Goal: Transaction & Acquisition: Purchase product/service

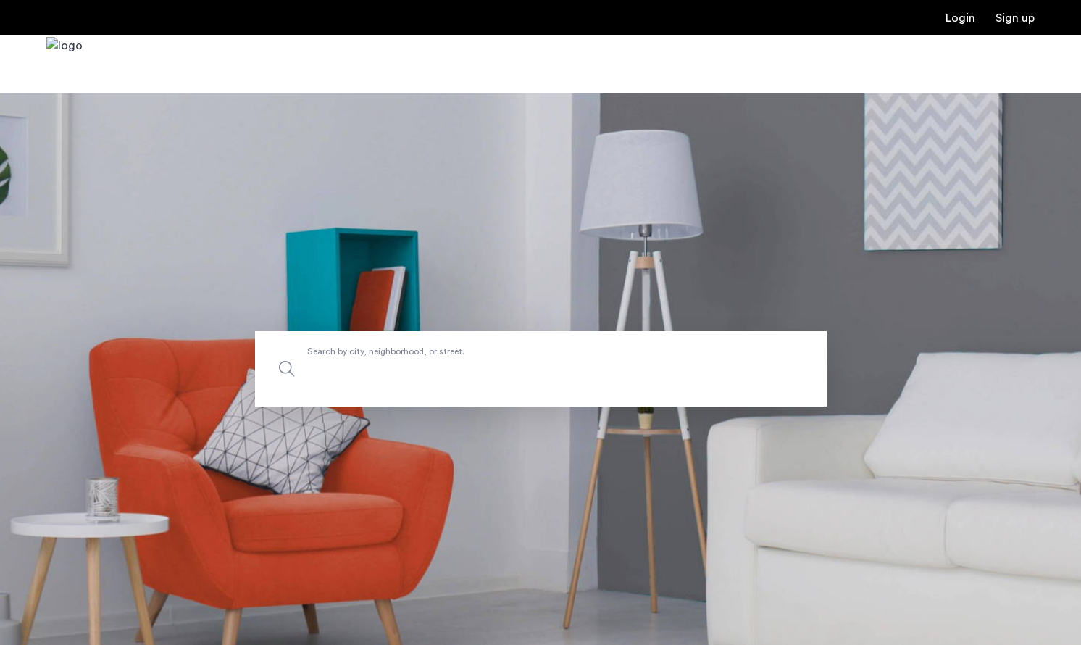
click at [459, 395] on input "Search by city, neighborhood, or street." at bounding box center [541, 368] width 572 height 75
click at [439, 367] on span "Search by city, neighborhood, or street." at bounding box center [507, 369] width 400 height 20
click at [439, 367] on input "Search by city, neighborhood, or street." at bounding box center [541, 368] width 572 height 75
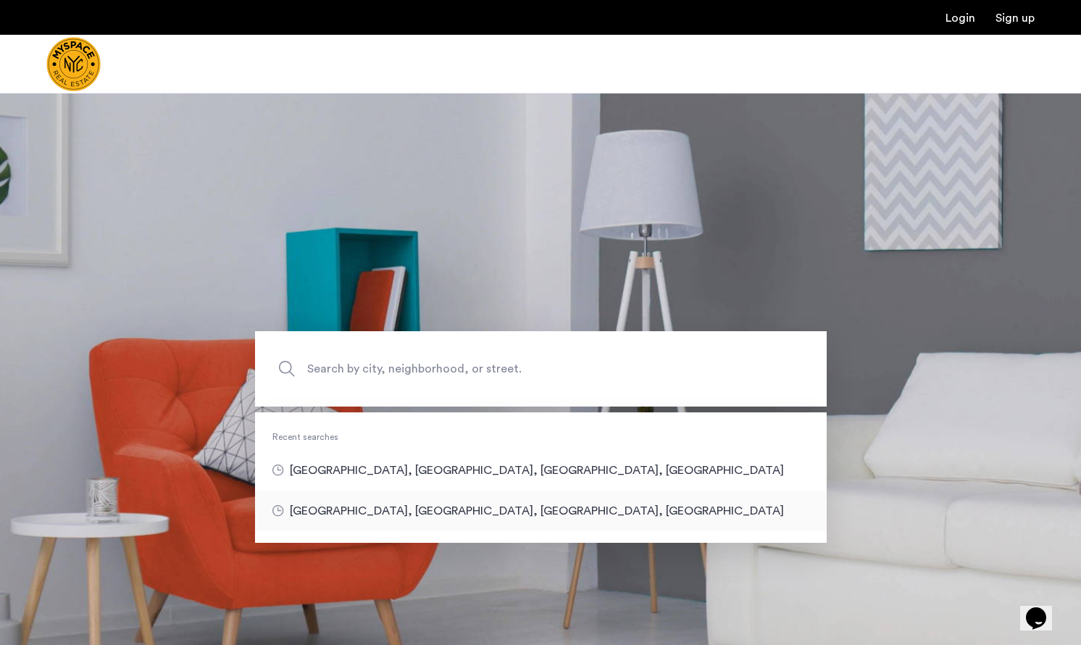
type input "**********"
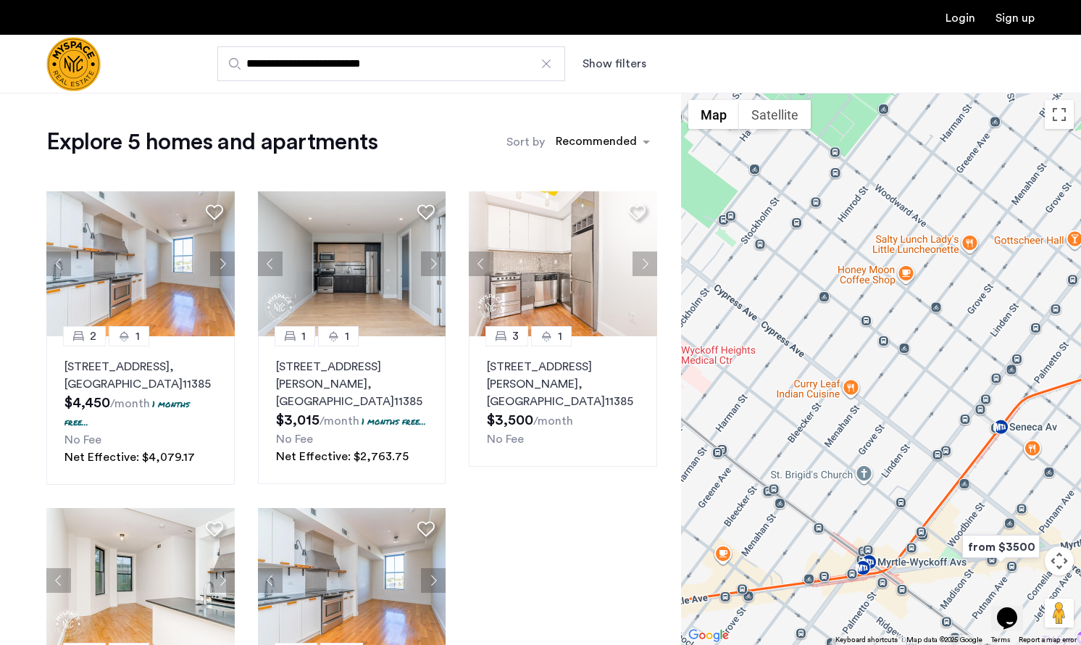
click at [633, 59] on button "Show filters" at bounding box center [615, 63] width 64 height 17
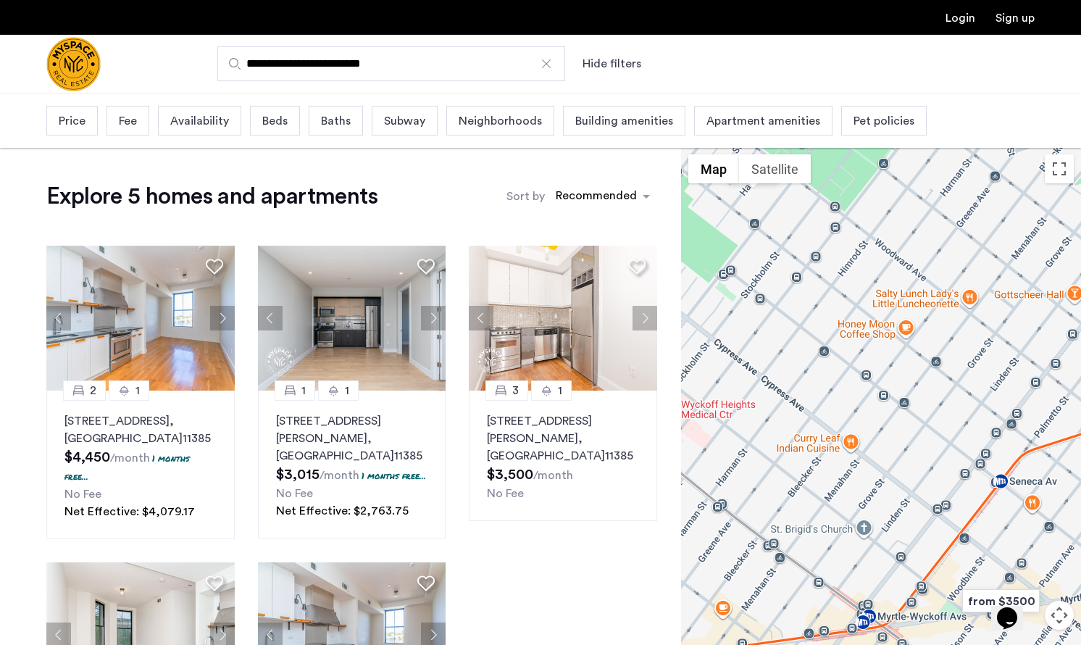
click at [276, 125] on span "Beds" at bounding box center [274, 120] width 25 height 17
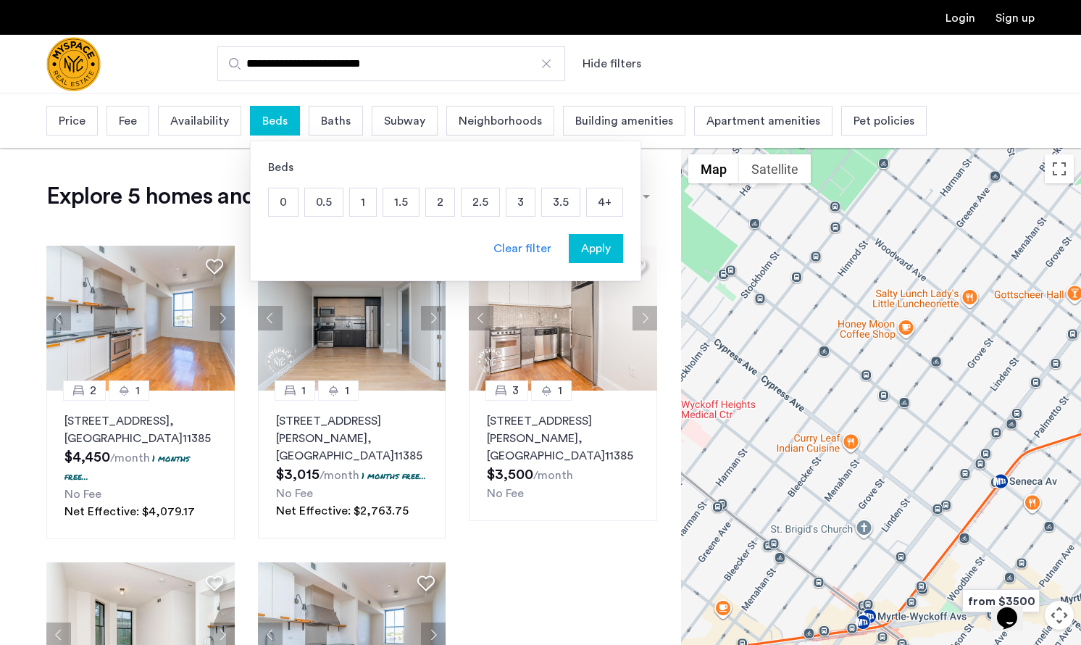
click at [565, 202] on p "3.5" at bounding box center [561, 202] width 38 height 28
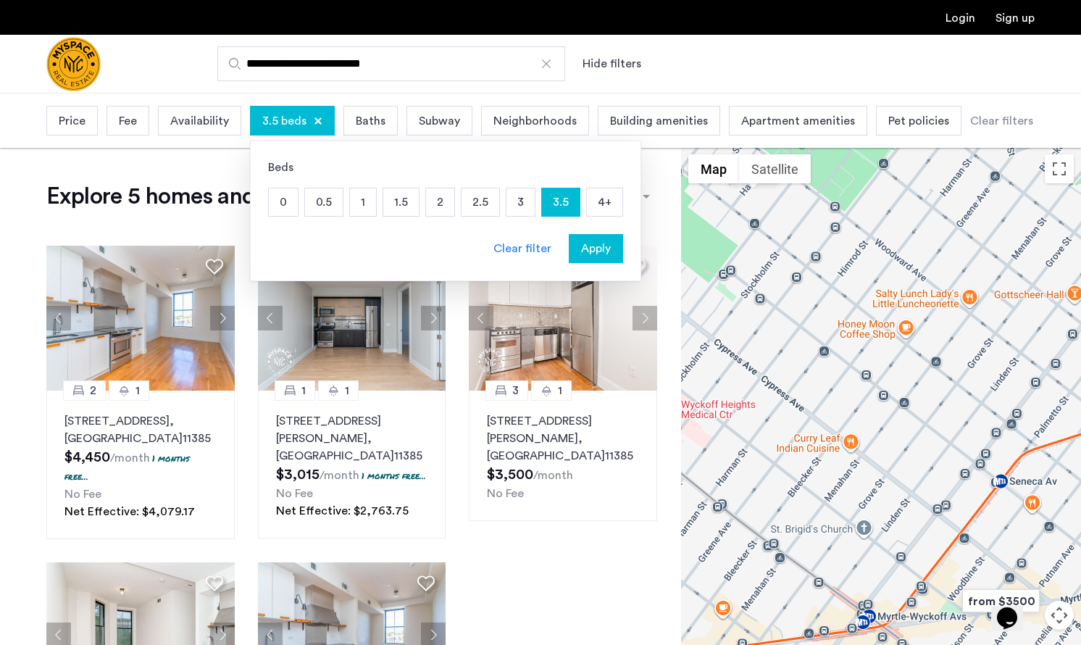
click at [596, 253] on span "Apply" at bounding box center [596, 248] width 30 height 17
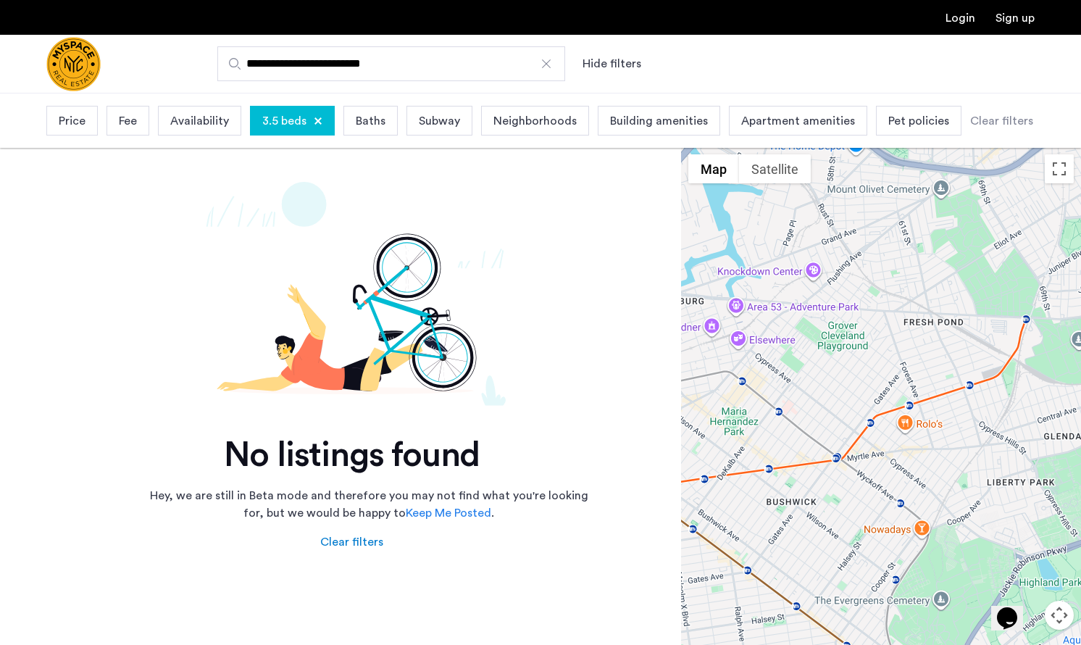
click at [311, 122] on div "3.5 beds" at bounding box center [292, 121] width 85 height 30
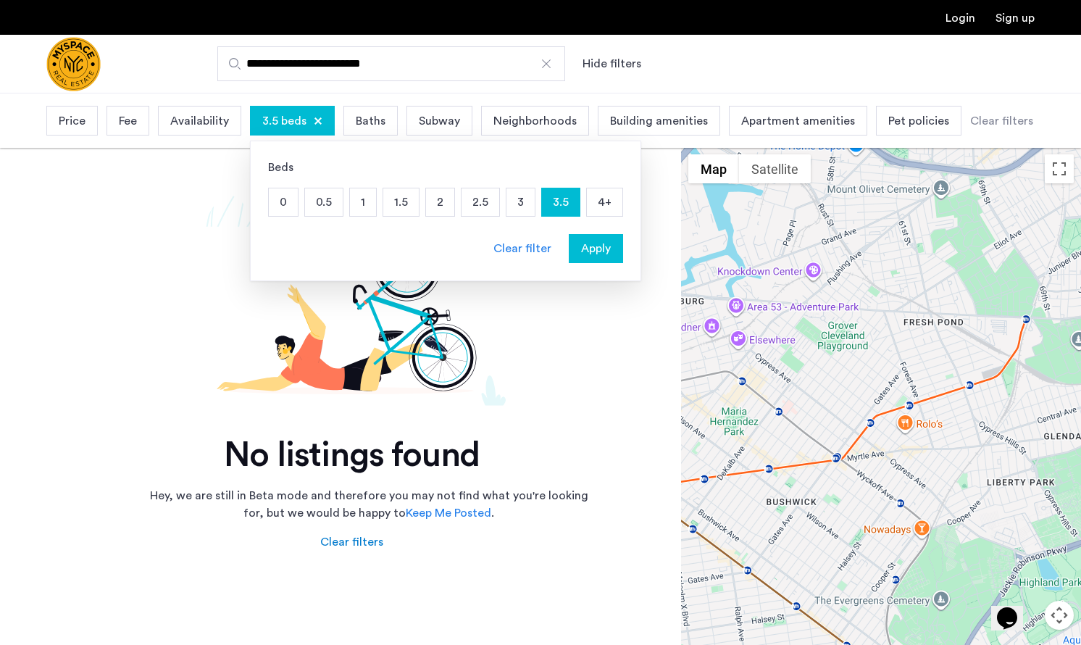
click at [599, 196] on p "4+" at bounding box center [605, 202] width 36 height 28
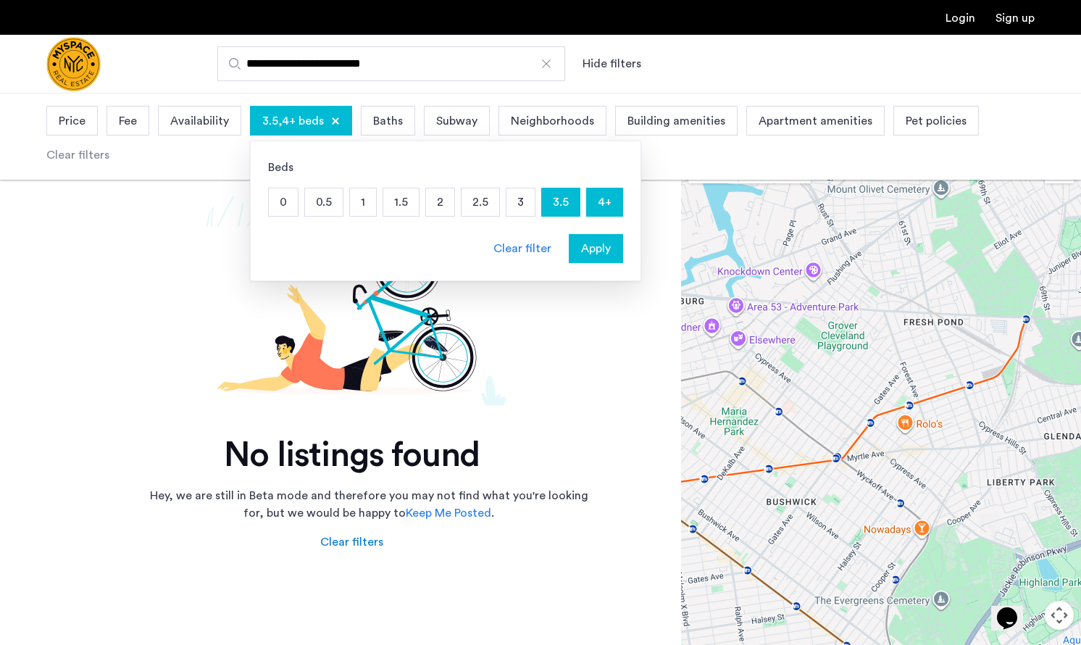
click at [575, 205] on p "3.5" at bounding box center [561, 202] width 38 height 28
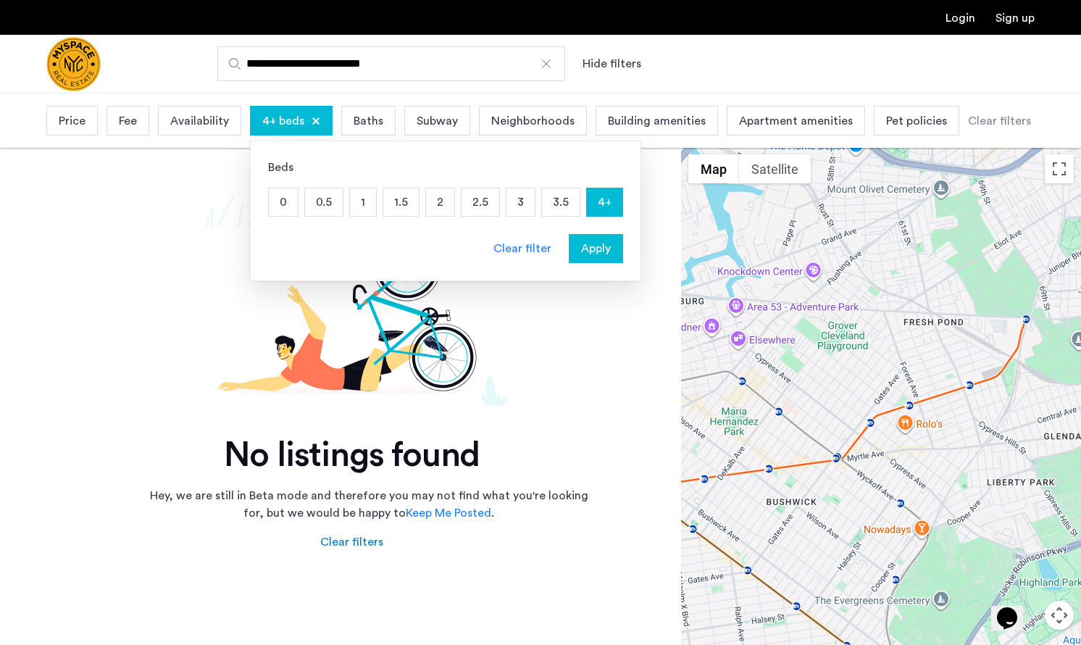
click at [531, 207] on p "3" at bounding box center [521, 202] width 28 height 28
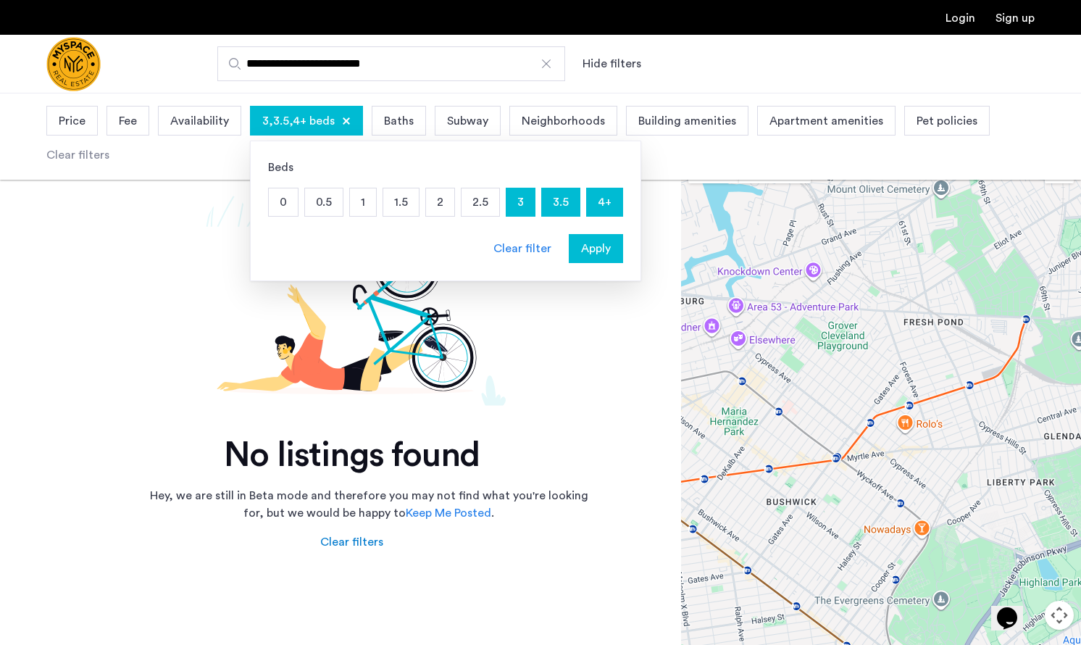
click at [585, 250] on span "Apply" at bounding box center [596, 248] width 30 height 17
